Goal: Task Accomplishment & Management: Complete application form

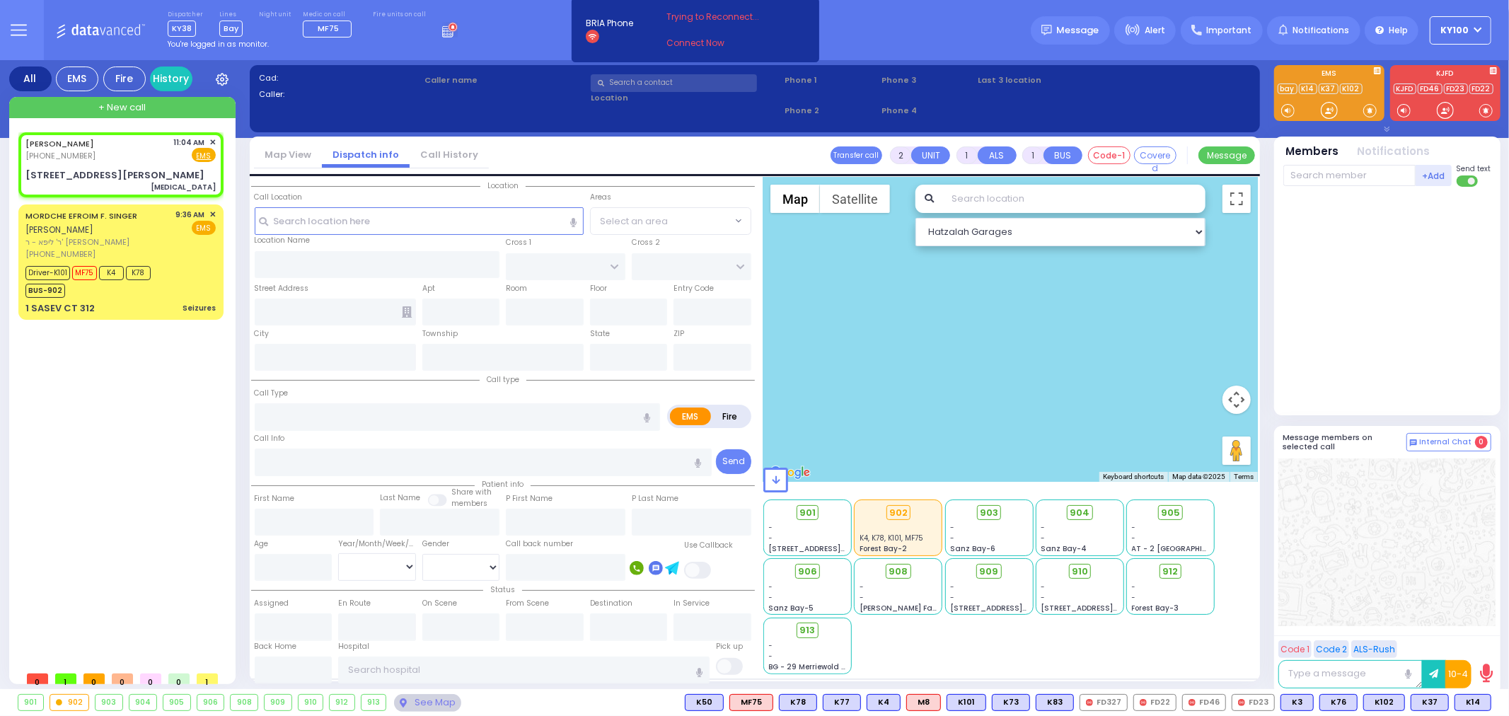
select select
type input "[MEDICAL_DATA]"
radio input "true"
type input "TOT H base"
select select
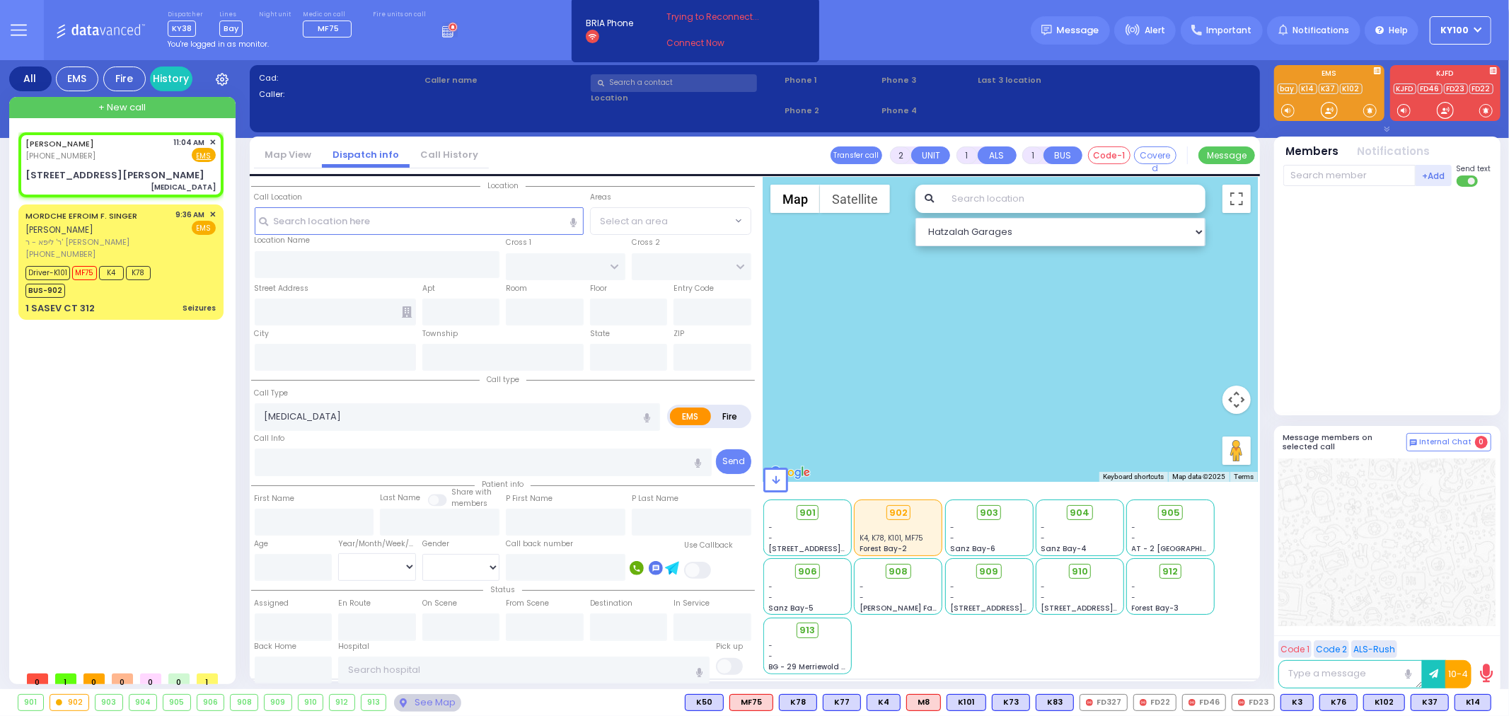
type input "11:04"
select select "Hatzalah Garages"
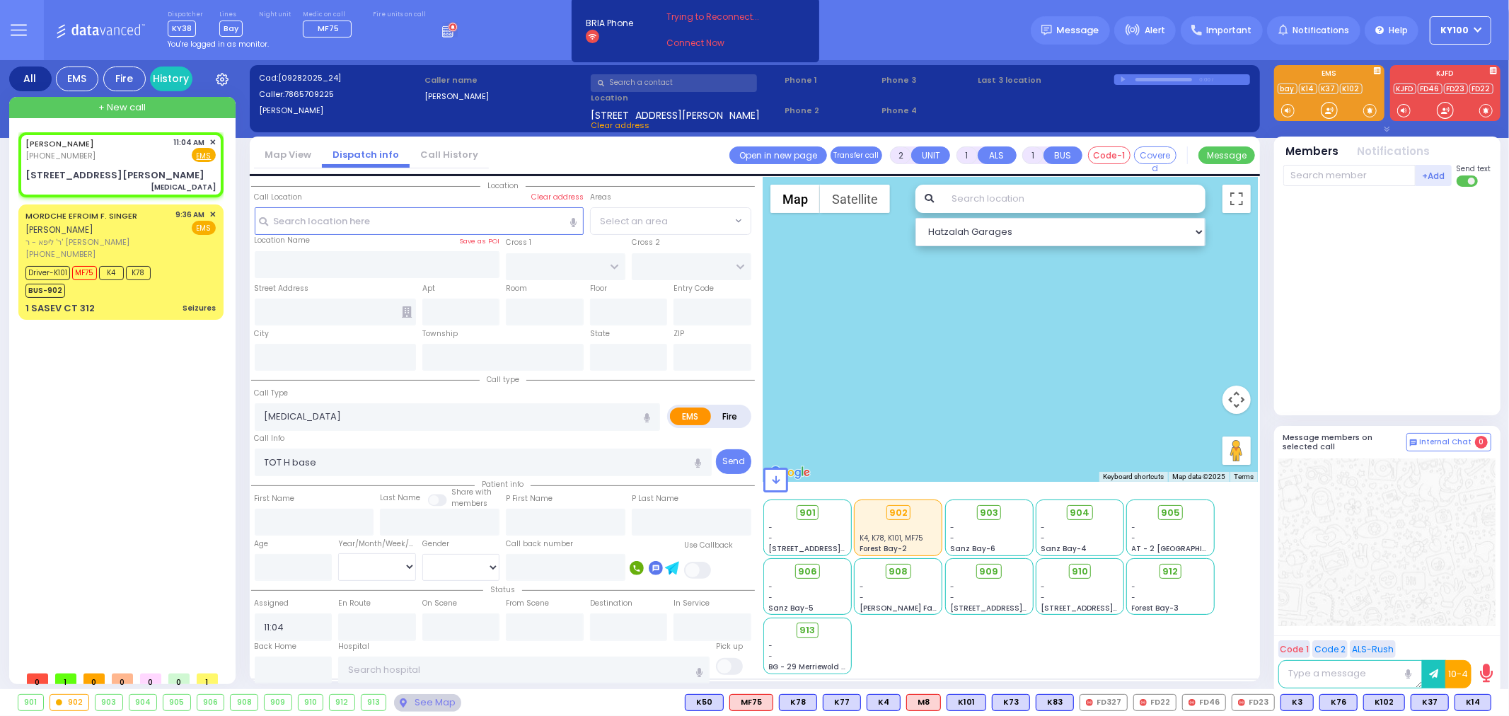
type input "SCOTCHTOWN [GEOGRAPHIC_DATA]"
type input "[STREET_ADDRESS][PERSON_NAME]"
type input "[GEOGRAPHIC_DATA]"
type input "[US_STATE]"
type input "10941"
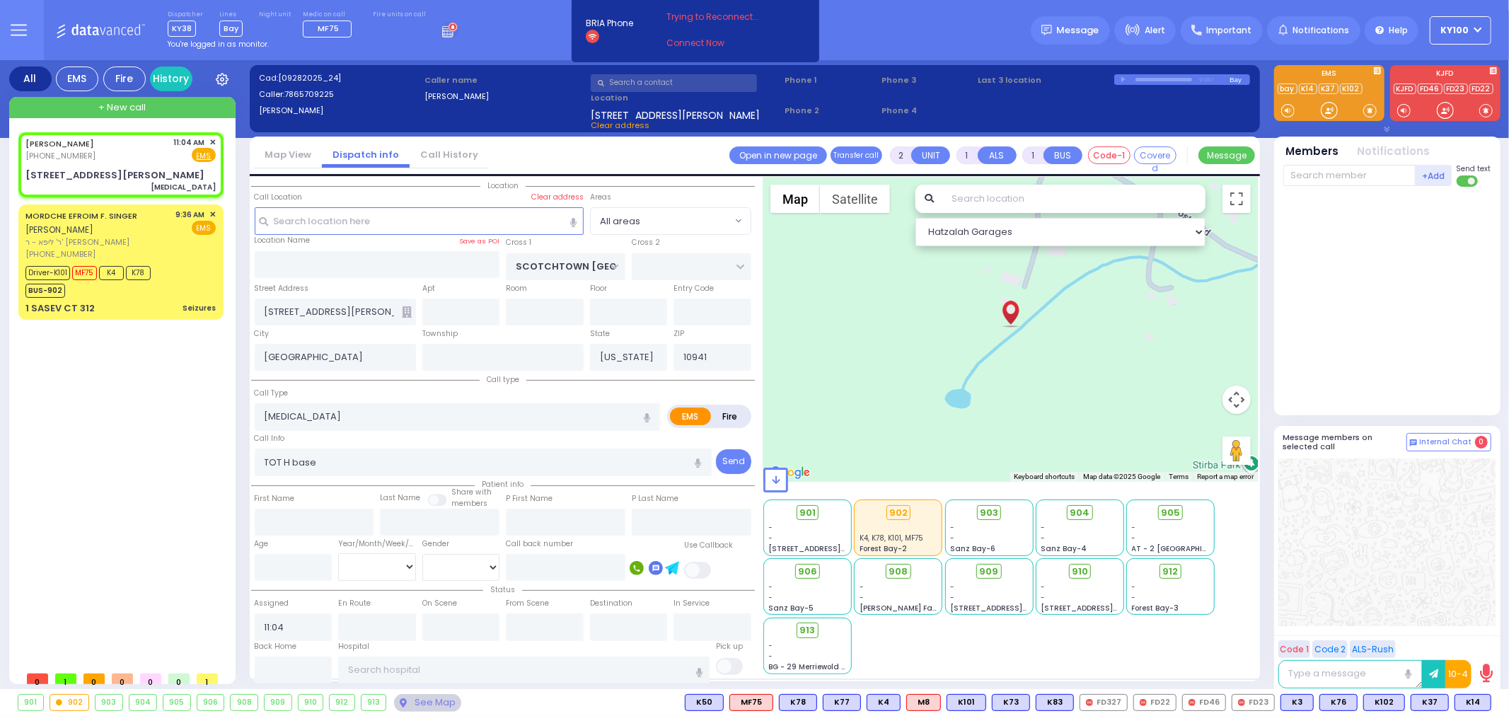
select select
radio input "true"
type input "TOT H Base"
select select
select select "Hatzalah Garages"
